Goal: Information Seeking & Learning: Check status

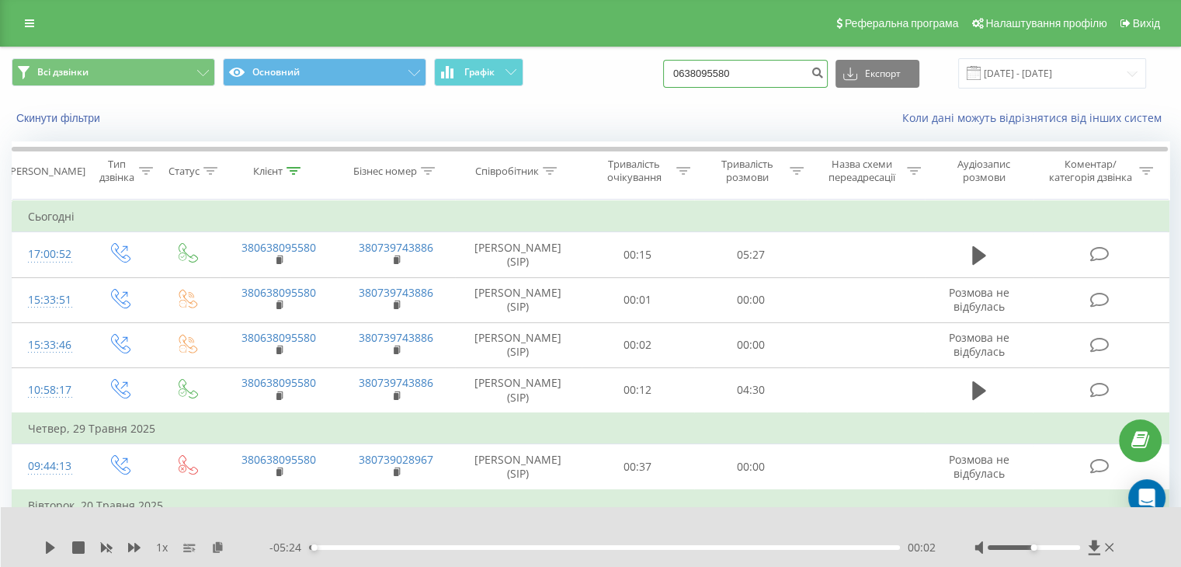
drag, startPoint x: 773, startPoint y: 71, endPoint x: 441, endPoint y: 100, distance: 333.6
click at [442, 99] on div "Всі дзвінки Основний Графік 0638095580 Експорт .csv .xls .xlsx 19.05.2025 - 19.…" at bounding box center [590, 91] width 1179 height 89
paste input "963746296"
type input "0963746296"
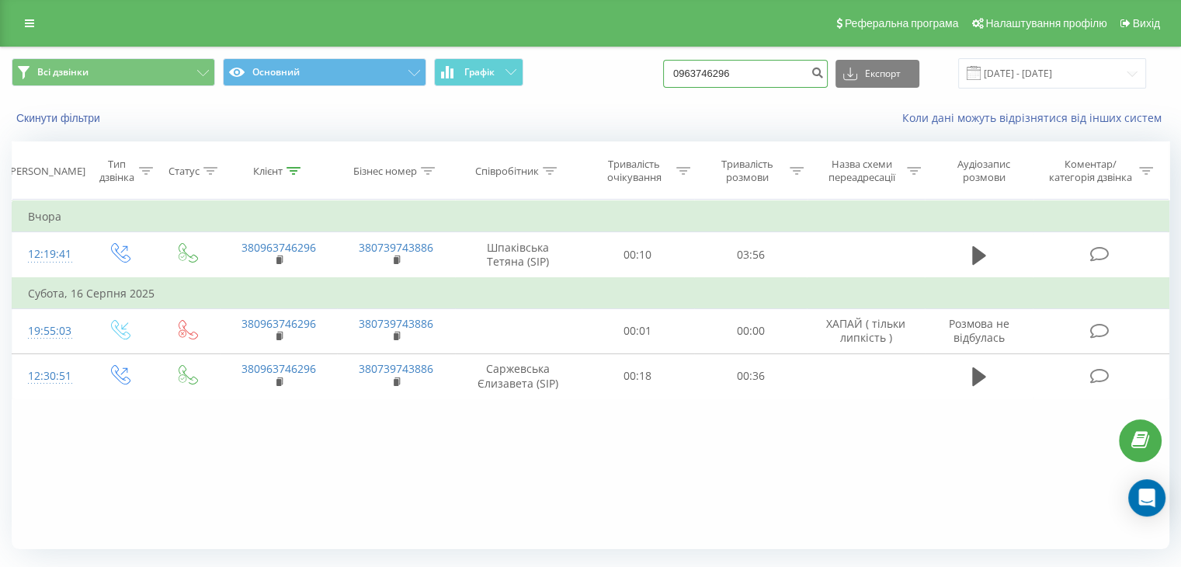
drag, startPoint x: 720, startPoint y: 72, endPoint x: 661, endPoint y: 77, distance: 58.4
click at [662, 78] on div "Всі дзвінки Основний Графік 0963746296 Експорт .csv .xls .xlsx [DATE] - [DATE]" at bounding box center [591, 73] width 1158 height 30
type input "0995331325"
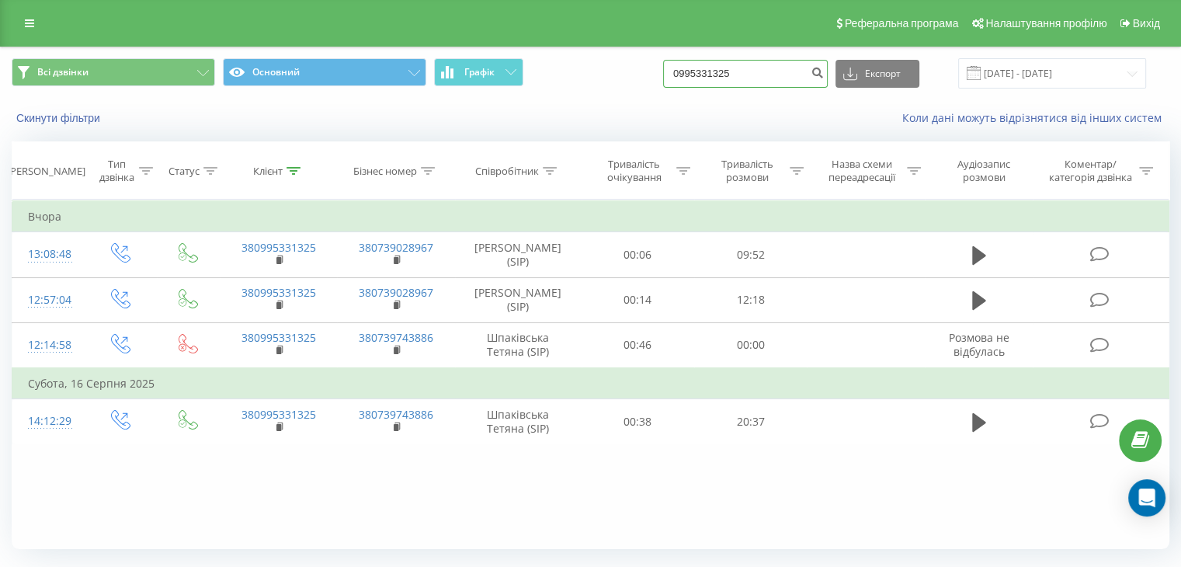
click at [721, 72] on input "0995331325" at bounding box center [745, 74] width 165 height 28
